Goal: Find specific page/section: Find specific page/section

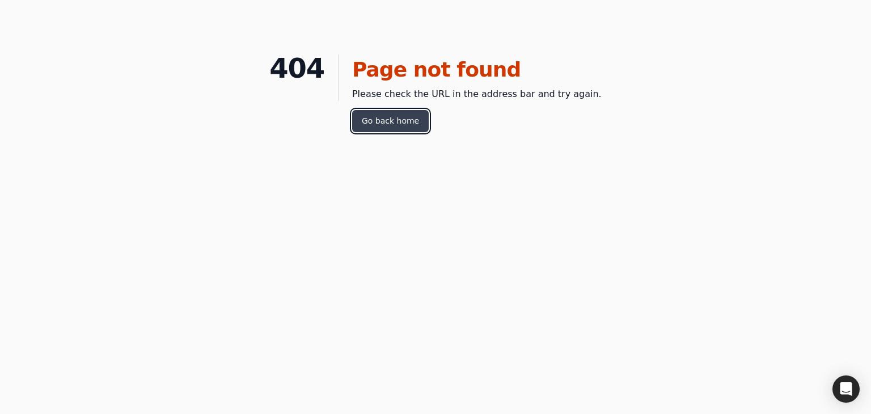
click at [392, 126] on link "Go back home" at bounding box center [390, 121] width 77 height 22
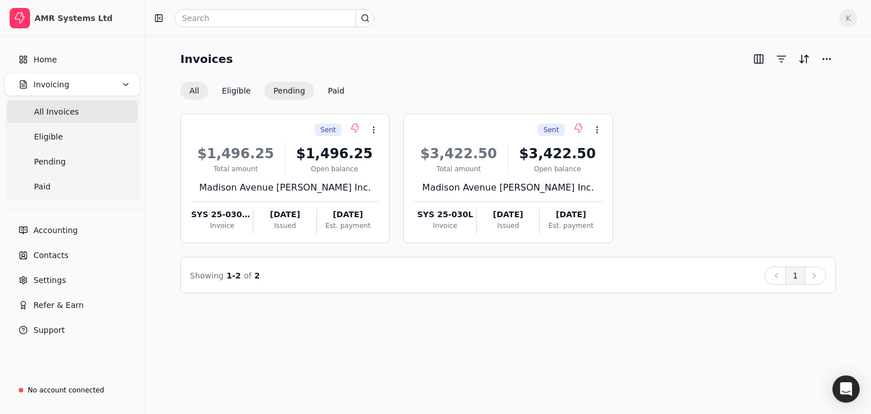
click at [287, 91] on button "Pending" at bounding box center [289, 91] width 50 height 18
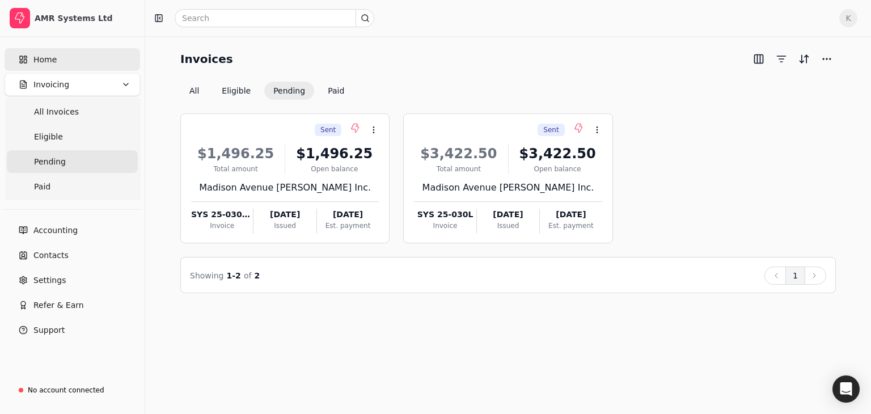
click at [54, 58] on span "Home" at bounding box center [44, 60] width 23 height 12
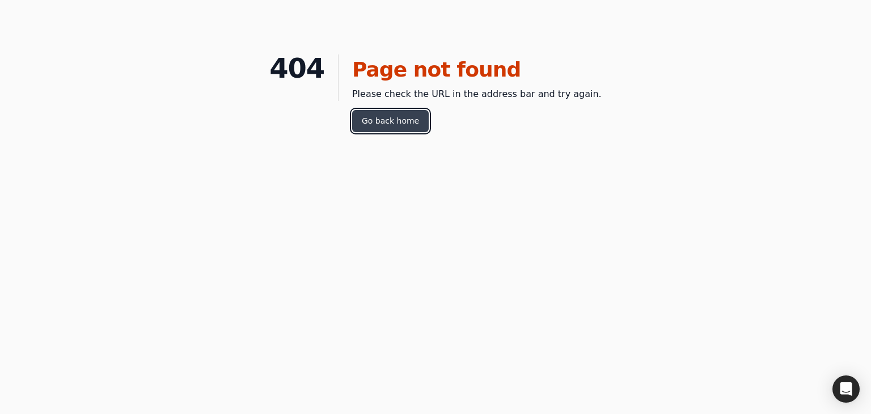
click at [403, 127] on link "Go back home" at bounding box center [390, 121] width 77 height 22
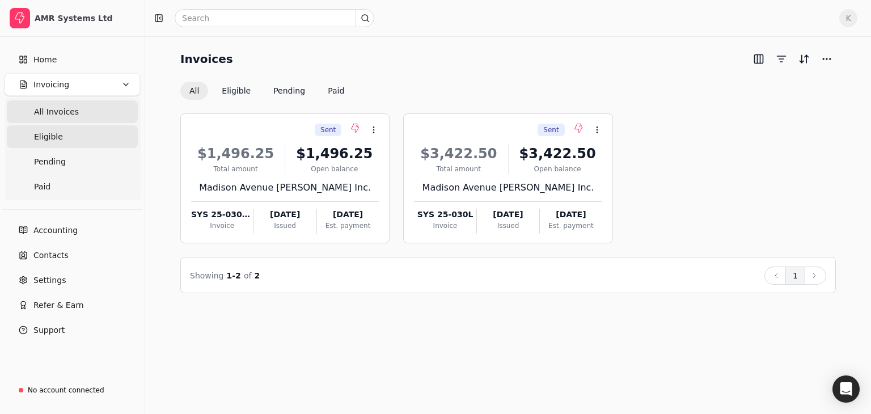
click at [54, 137] on span "Eligible" at bounding box center [48, 137] width 29 height 12
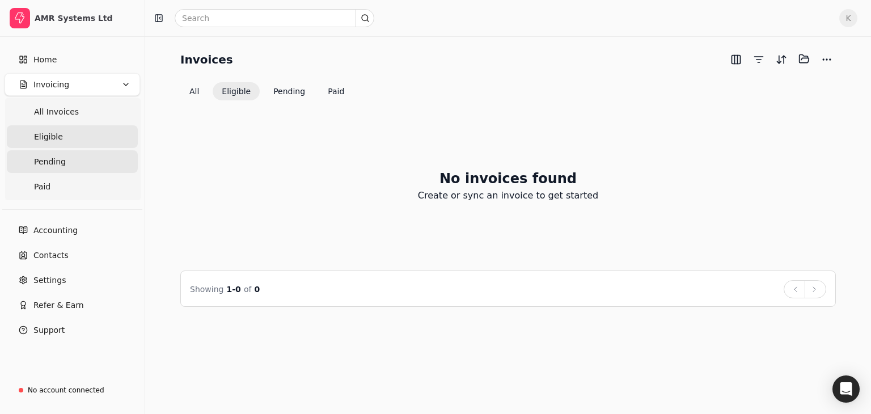
click at [44, 168] on link "Pending" at bounding box center [72, 161] width 131 height 23
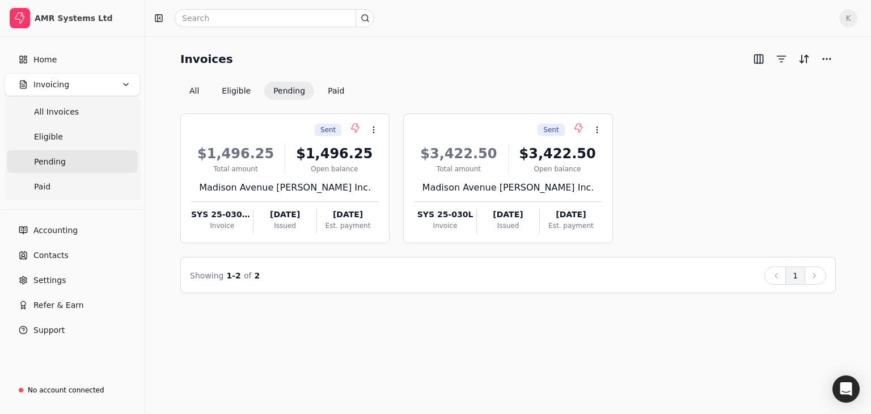
click at [547, 66] on div "Invoices" at bounding box center [507, 59] width 655 height 18
